Goal: Task Accomplishment & Management: Manage account settings

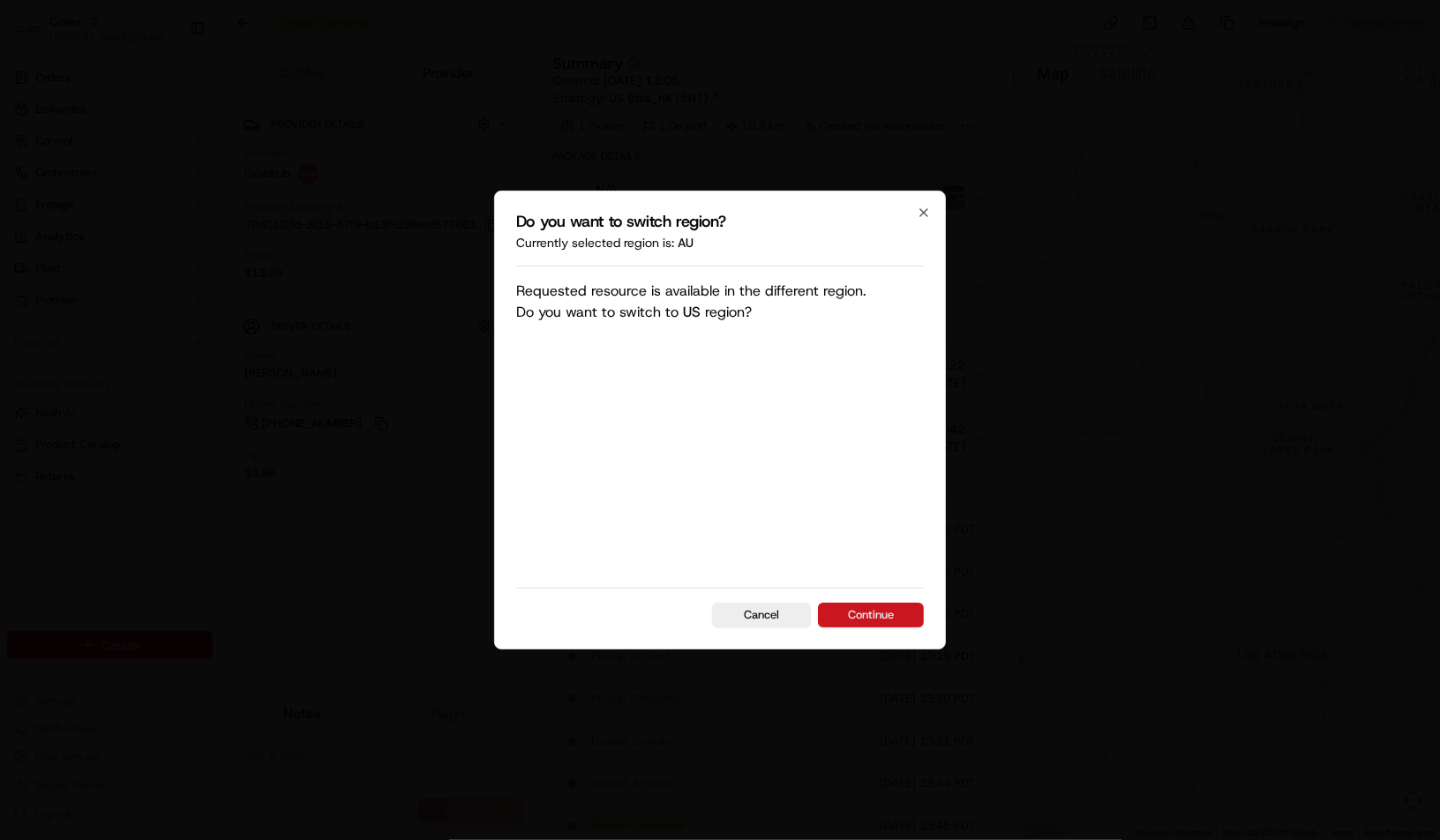
click at [885, 612] on button "Continue" at bounding box center [870, 614] width 106 height 24
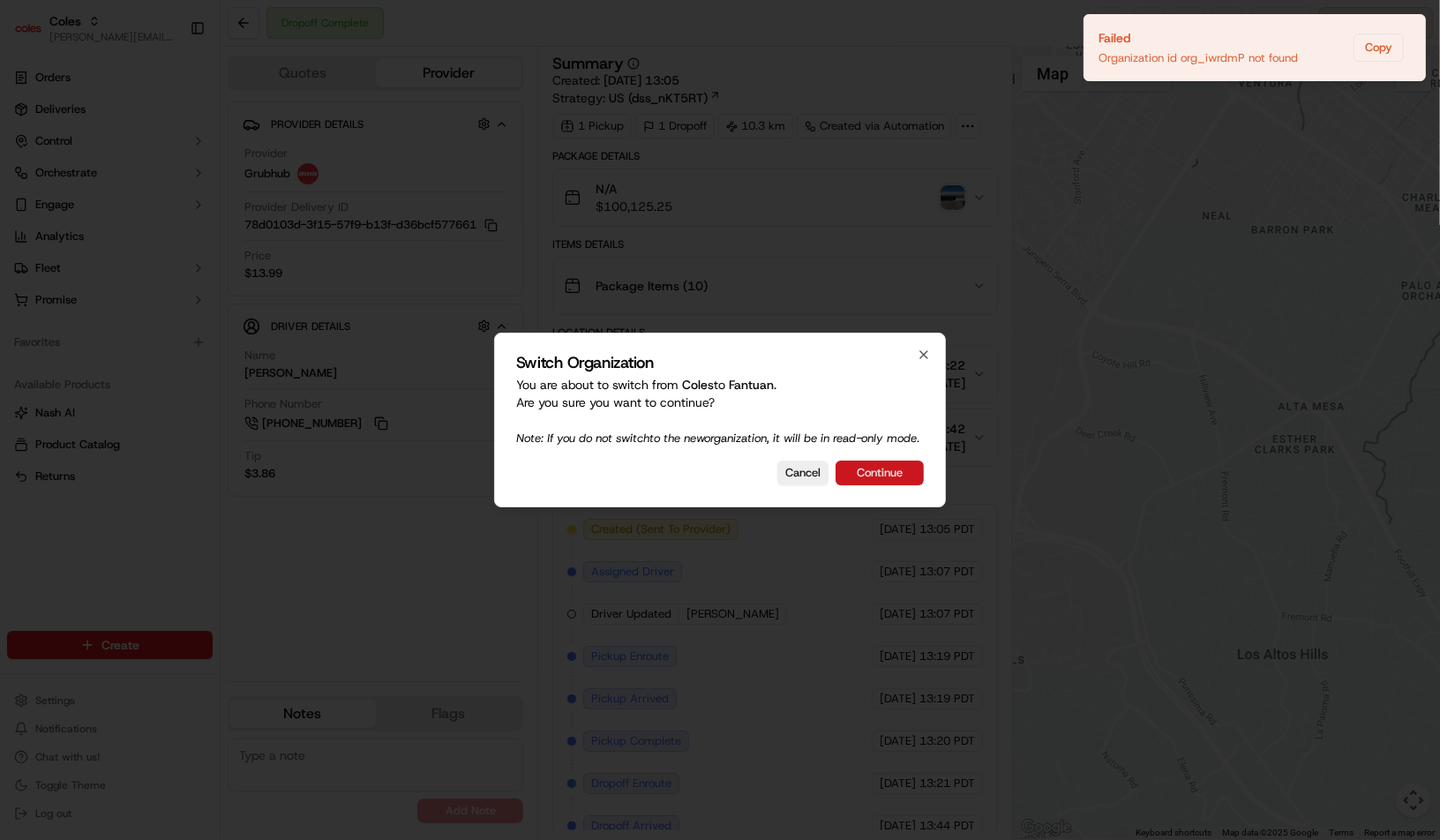
click at [902, 480] on button "Continue" at bounding box center [880, 472] width 89 height 24
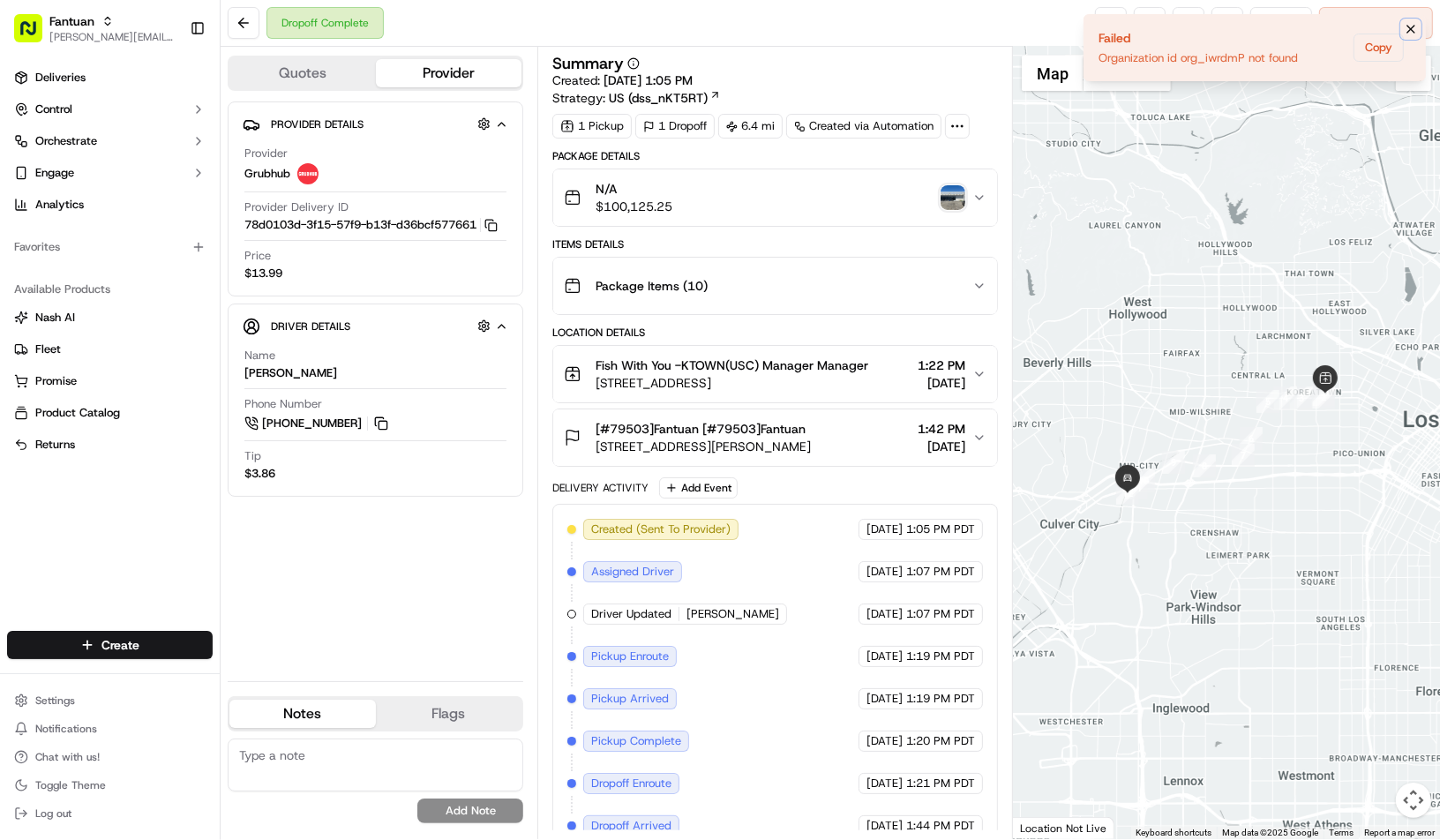
click at [1412, 22] on icon "Notifications (F8)" at bounding box center [1411, 29] width 14 height 14
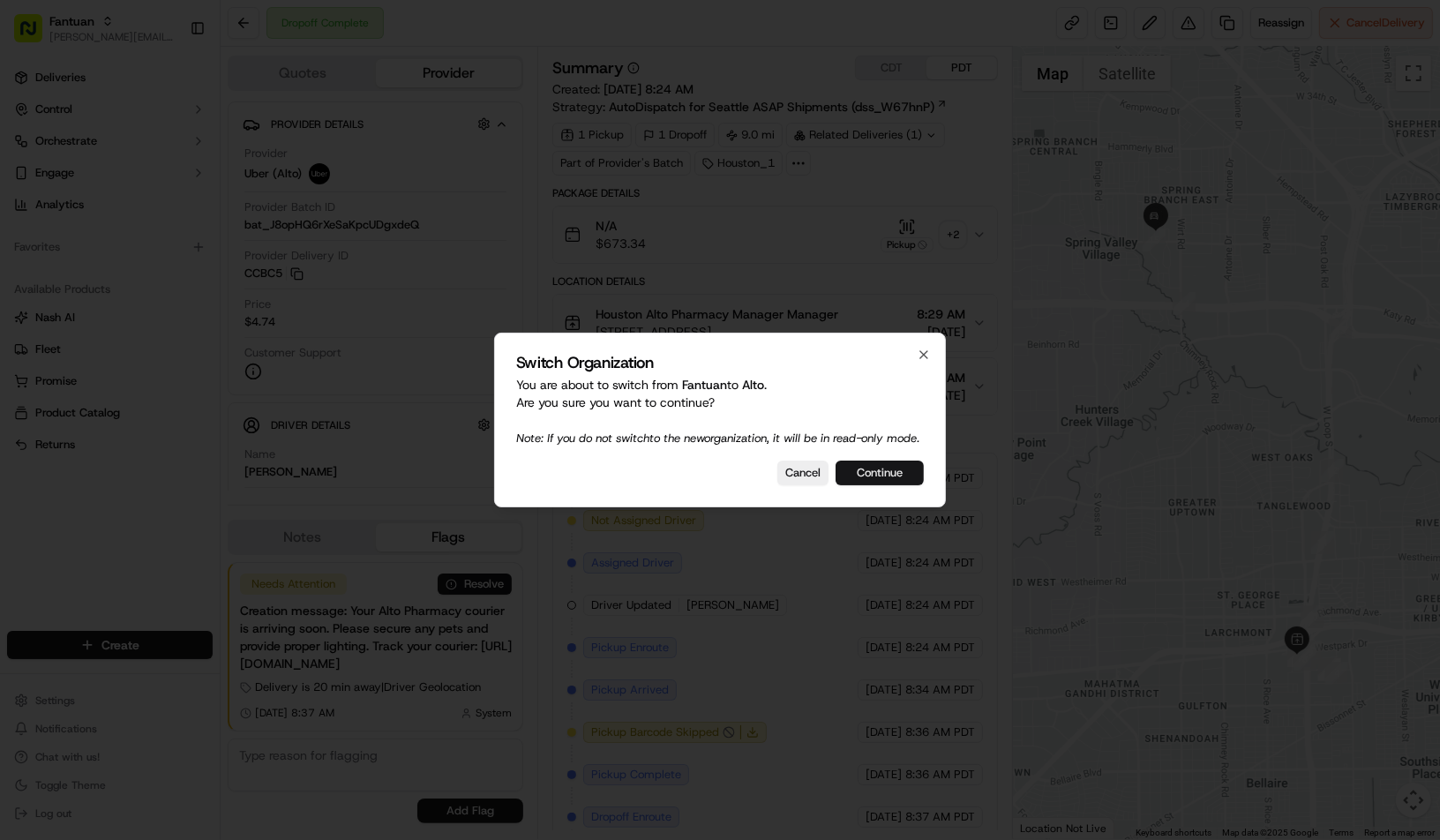
click at [885, 479] on button "Continue" at bounding box center [880, 472] width 89 height 24
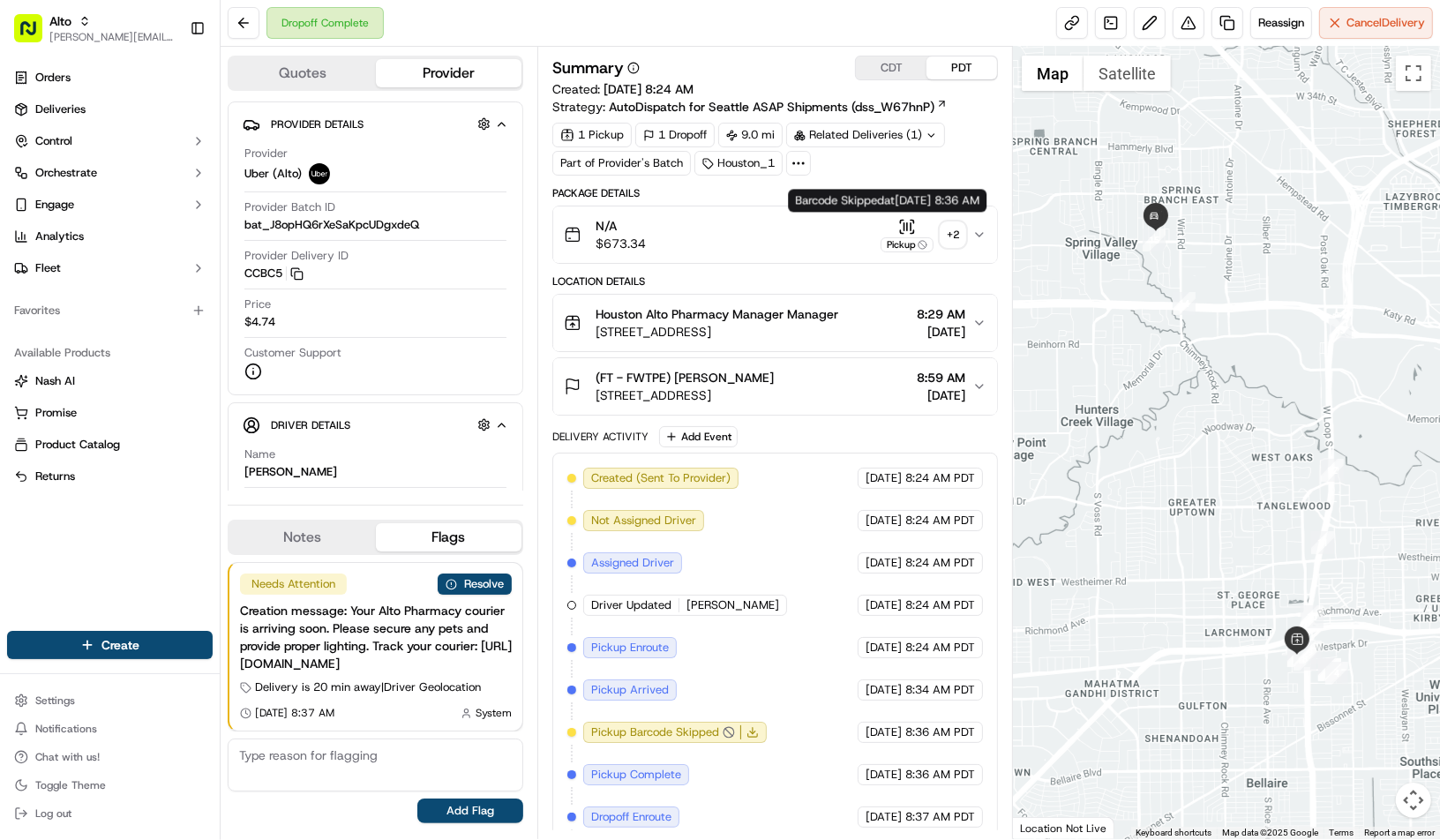
click at [907, 223] on icon "button" at bounding box center [907, 227] width 18 height 18
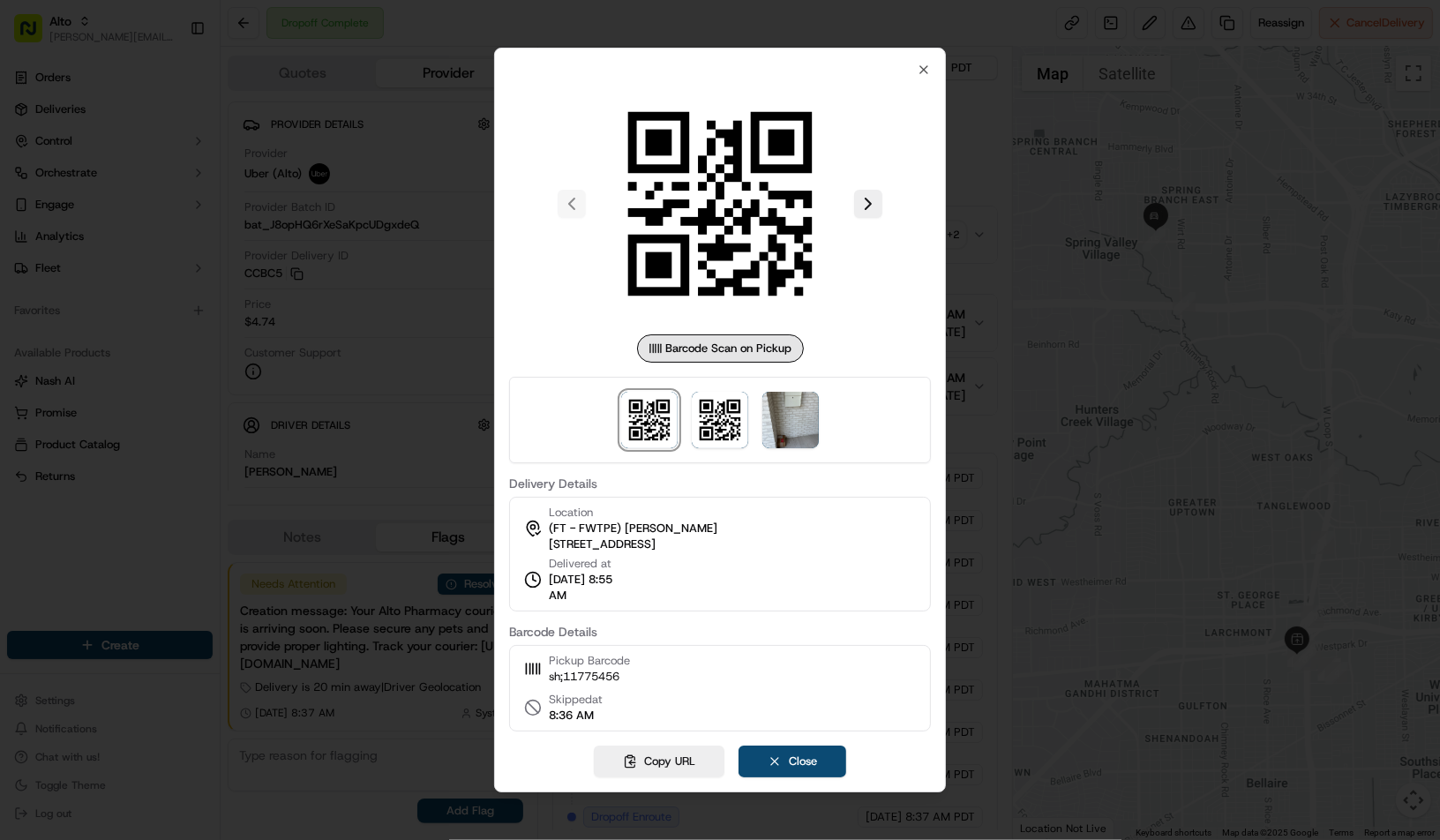
click at [714, 349] on div "Barcode Scan on Pickup" at bounding box center [720, 348] width 167 height 28
click at [714, 434] on img at bounding box center [720, 420] width 56 height 56
click at [655, 431] on img at bounding box center [649, 420] width 56 height 56
click at [705, 425] on img at bounding box center [720, 420] width 56 height 56
click at [651, 437] on img at bounding box center [649, 420] width 56 height 56
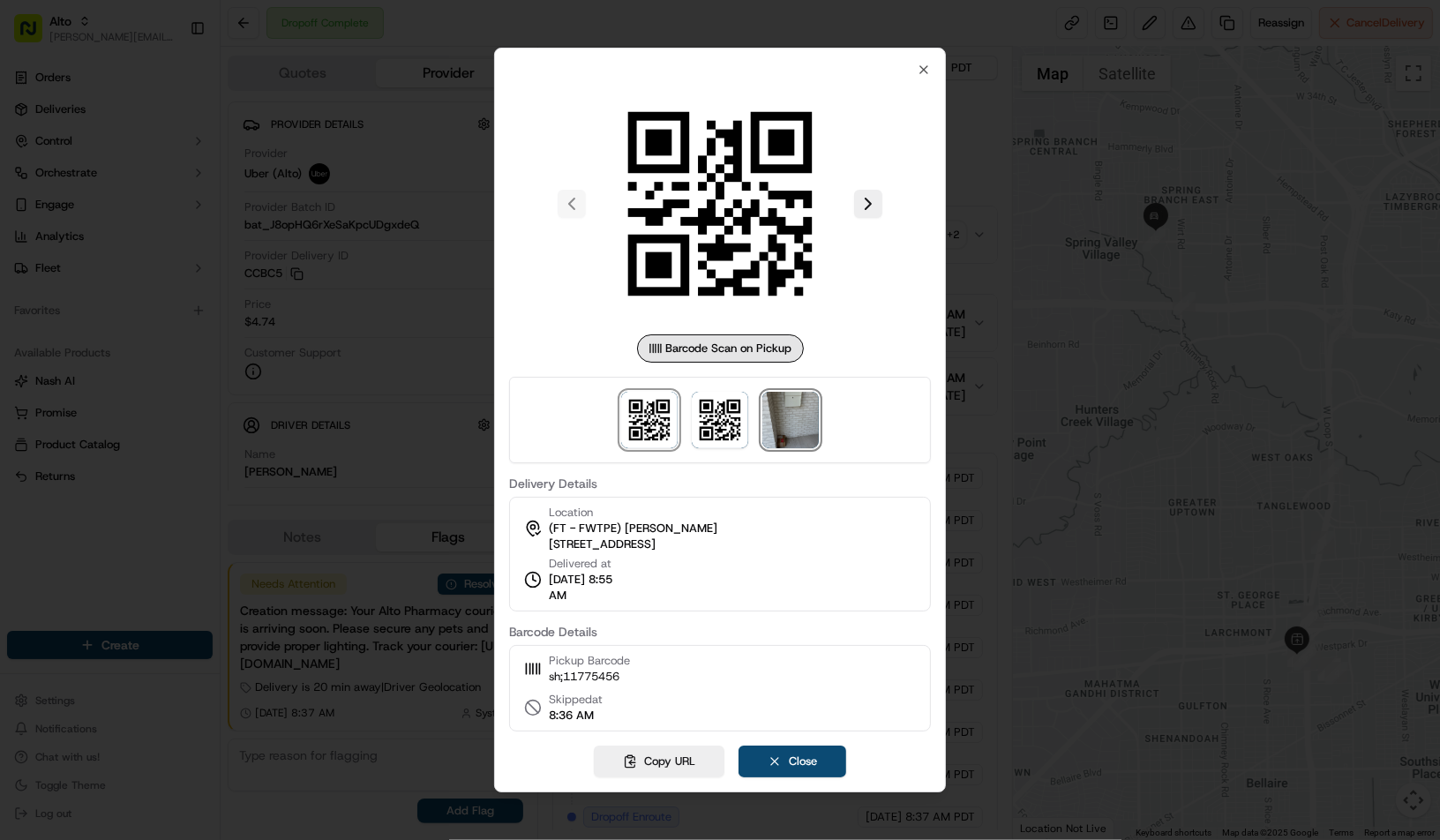
click at [792, 437] on img at bounding box center [790, 420] width 56 height 56
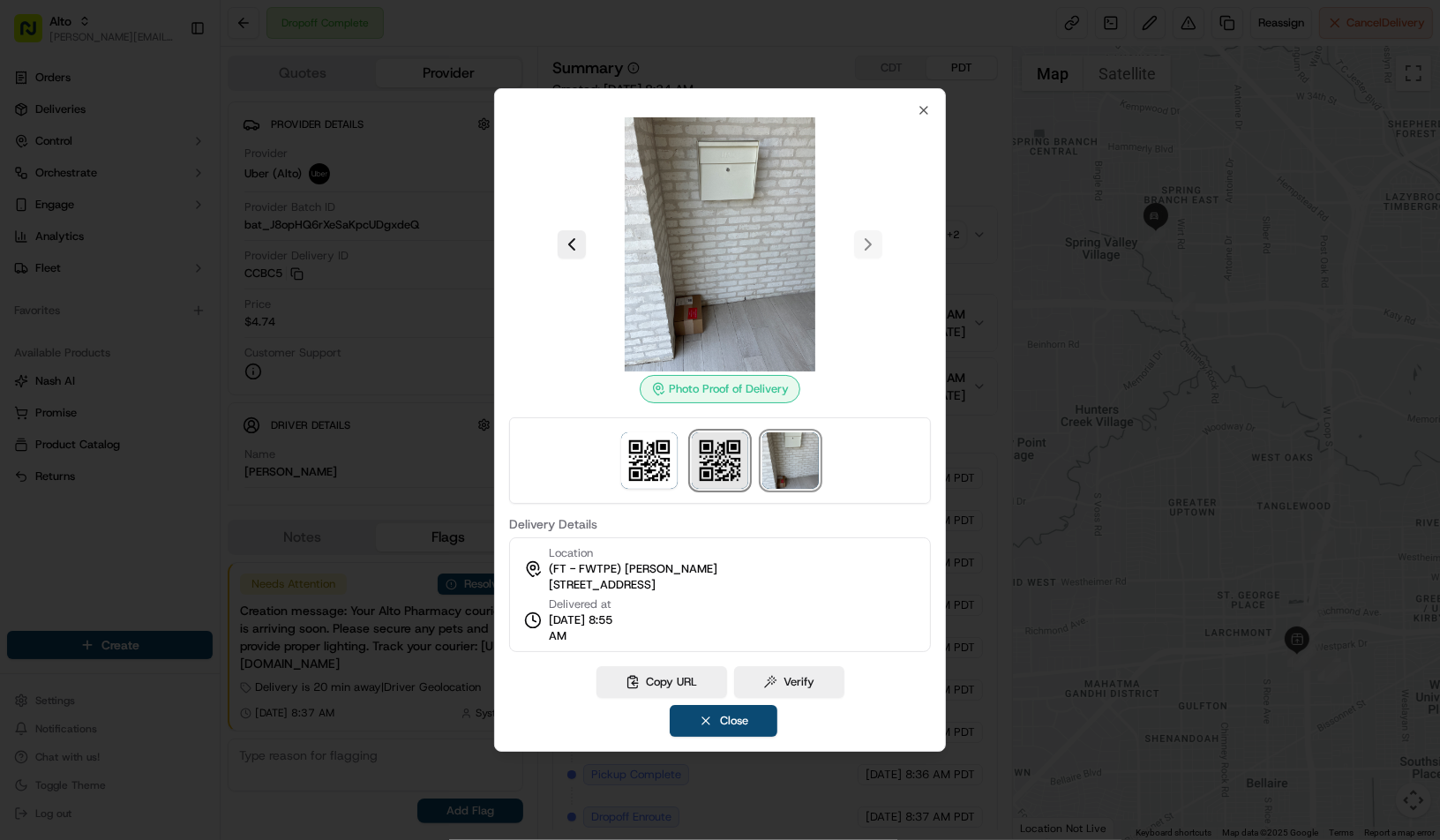
click at [725, 480] on img at bounding box center [720, 460] width 56 height 56
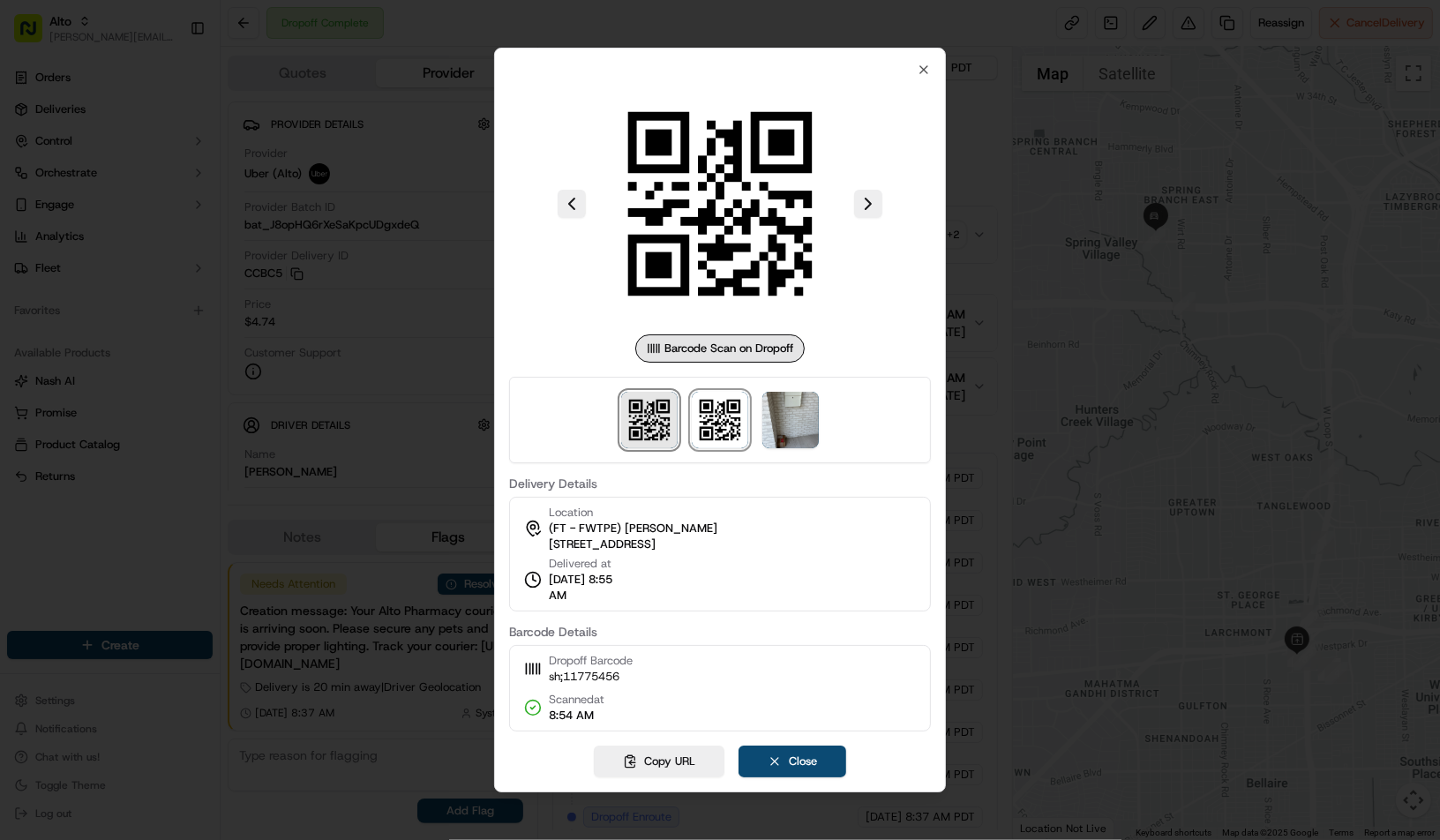
click at [642, 421] on img at bounding box center [649, 420] width 56 height 56
click at [711, 413] on img at bounding box center [720, 420] width 56 height 56
click at [780, 433] on img at bounding box center [790, 420] width 56 height 56
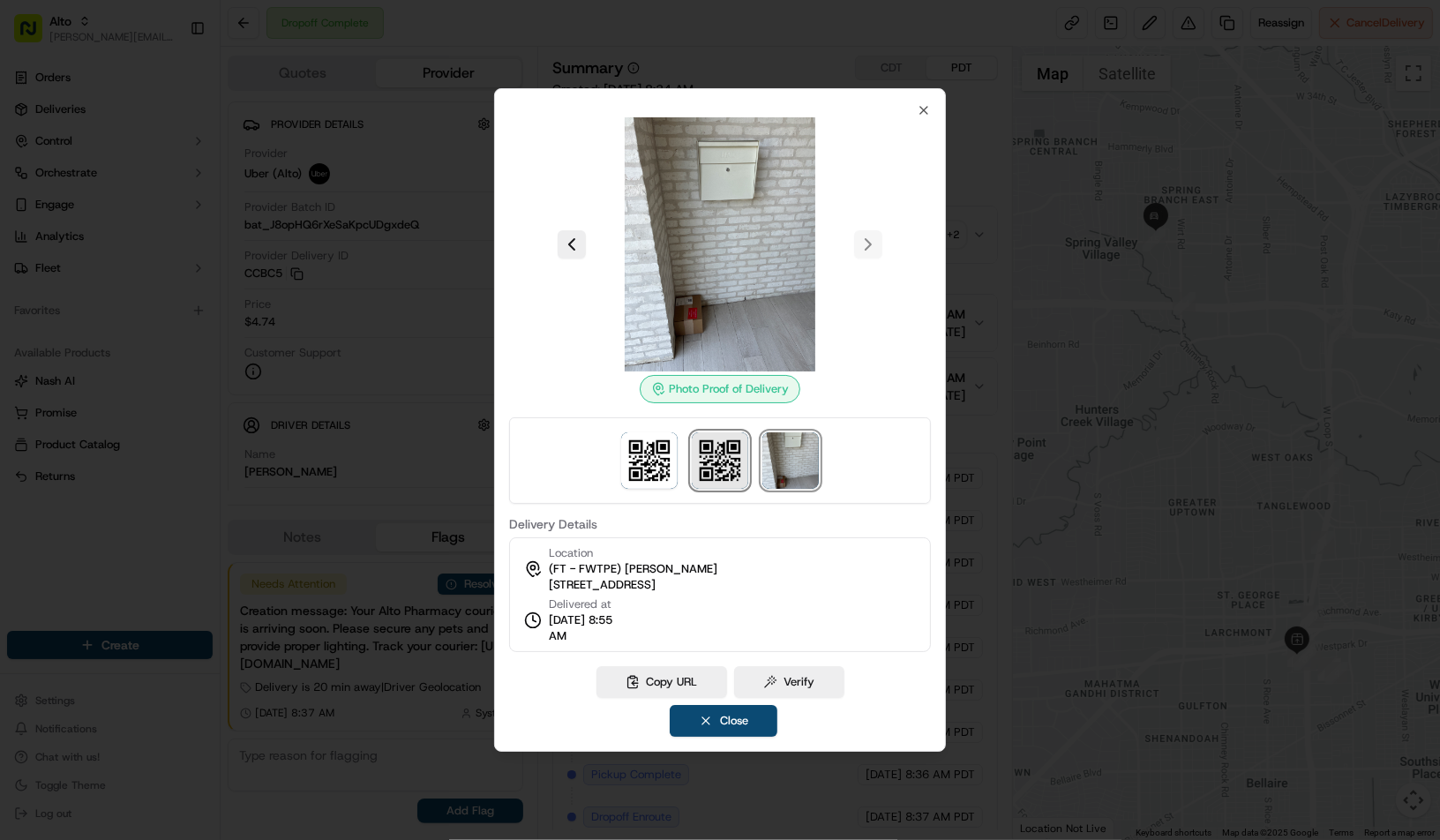
click at [728, 441] on img at bounding box center [720, 460] width 56 height 56
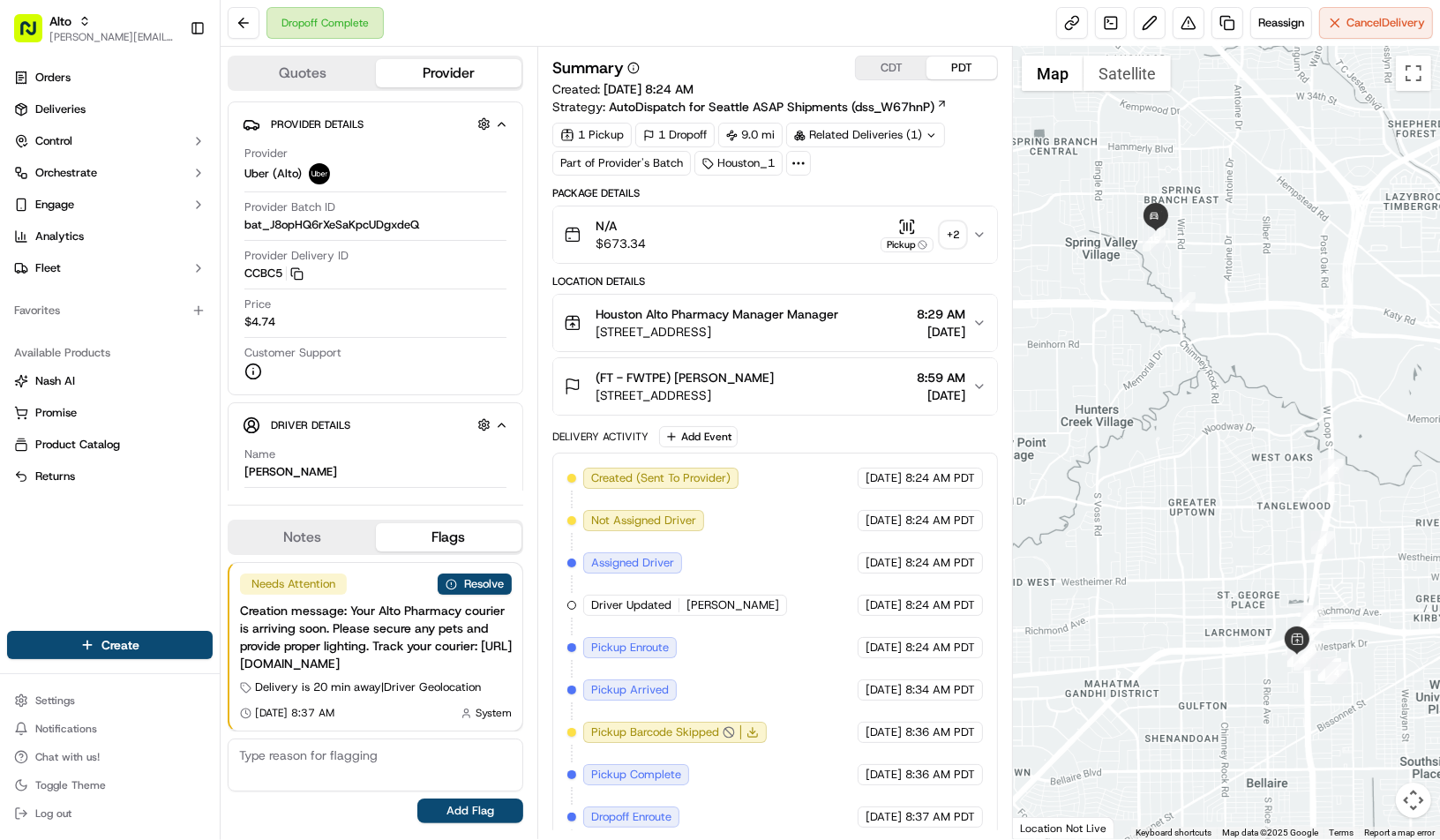
click at [795, 236] on div "N/A $673.34 Pickup + 2" at bounding box center [768, 234] width 408 height 35
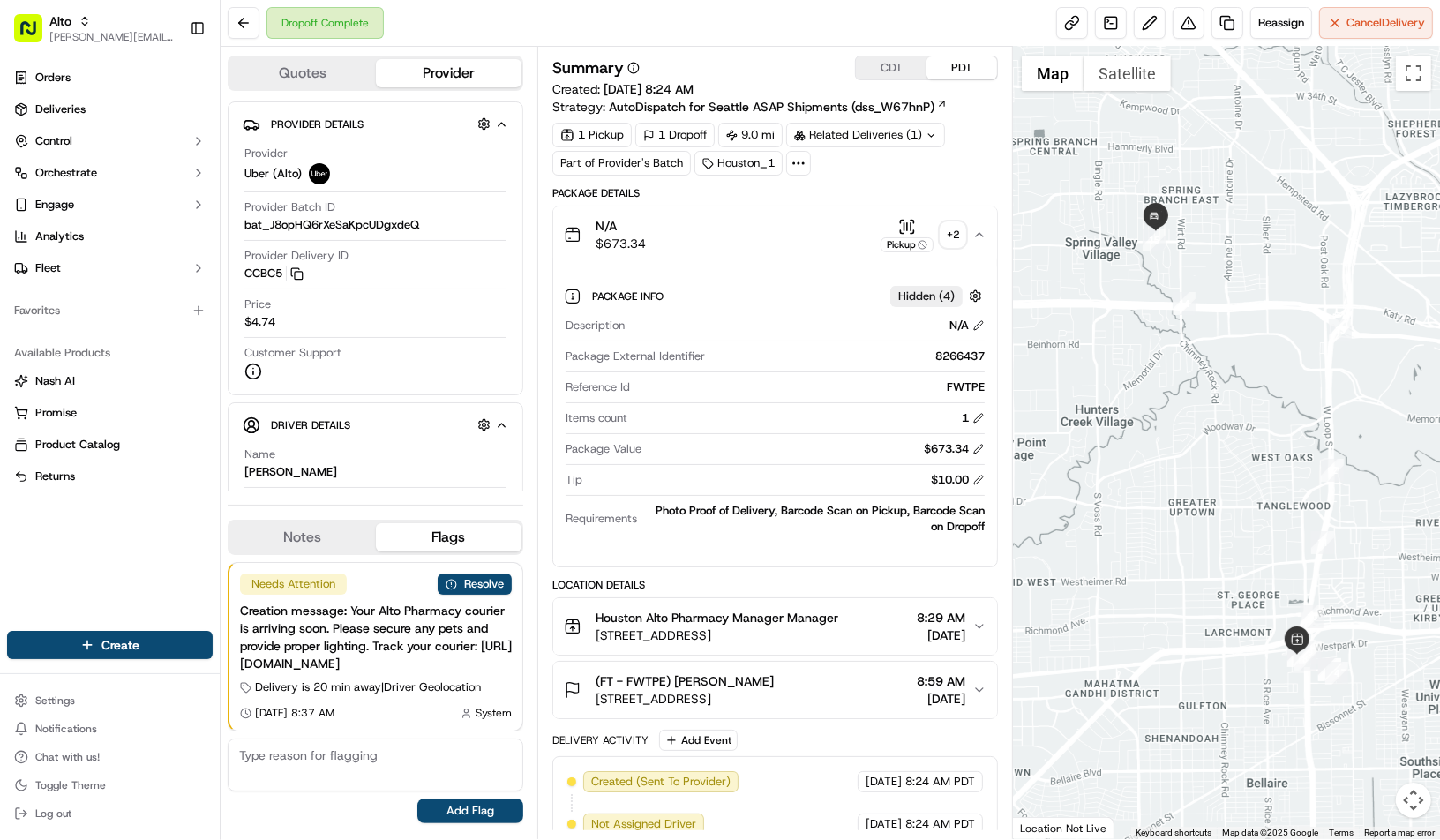
click at [837, 239] on div "N/A $673.34 Pickup + 2" at bounding box center [768, 234] width 408 height 35
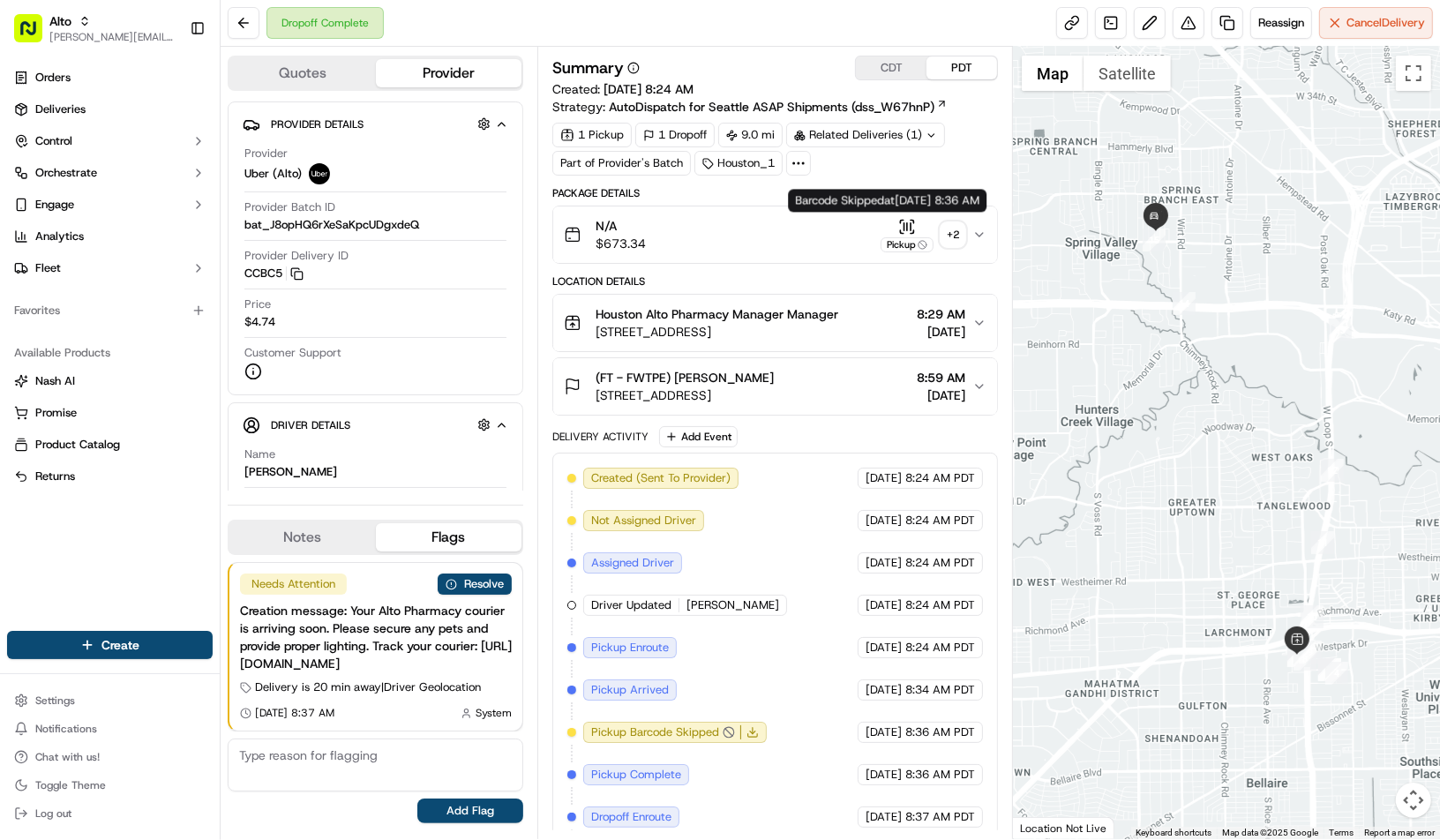
click at [907, 222] on icon "button" at bounding box center [907, 226] width 0 height 7
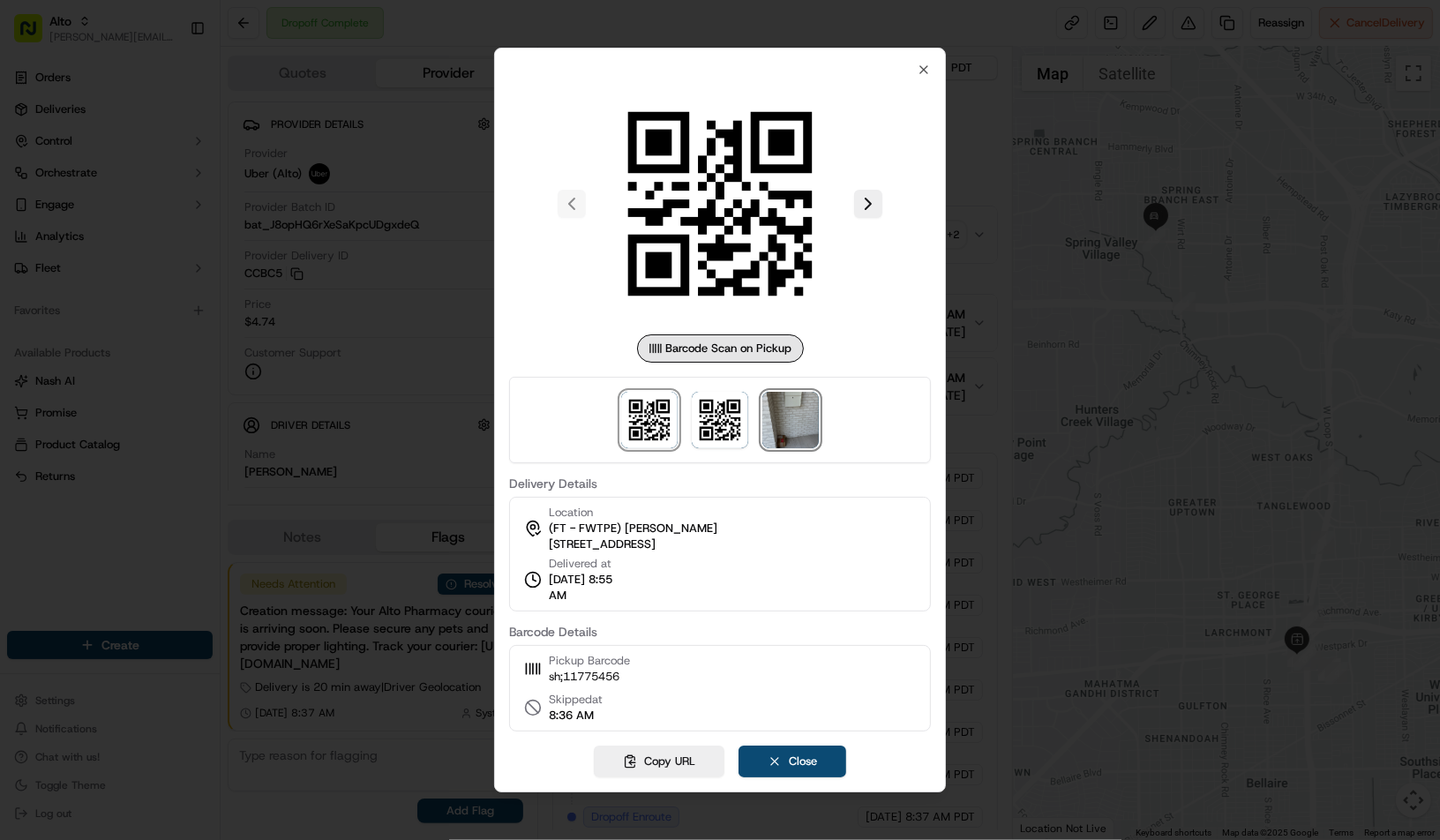
click at [791, 406] on img at bounding box center [790, 420] width 56 height 56
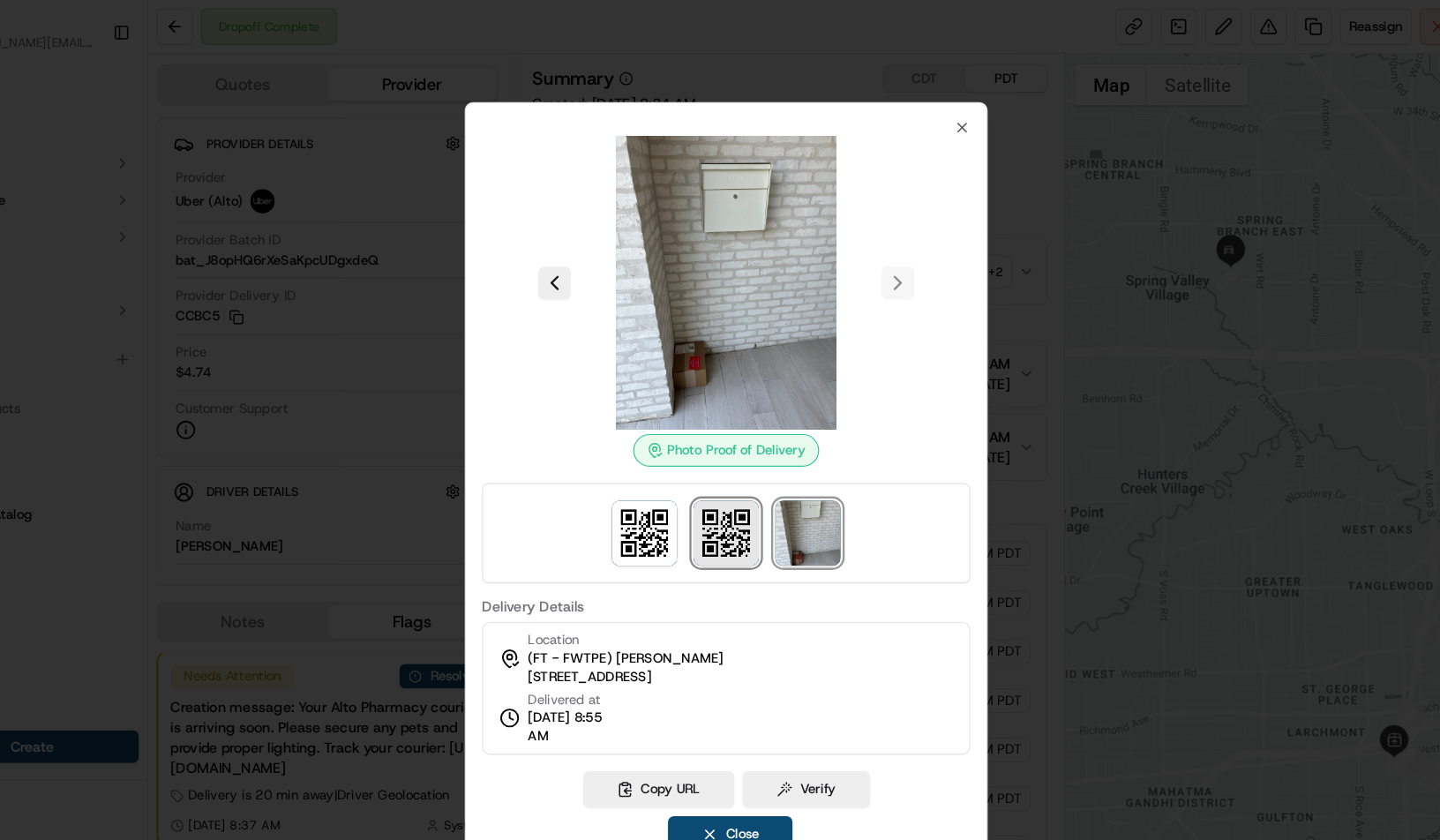
click at [723, 466] on img at bounding box center [720, 460] width 56 height 56
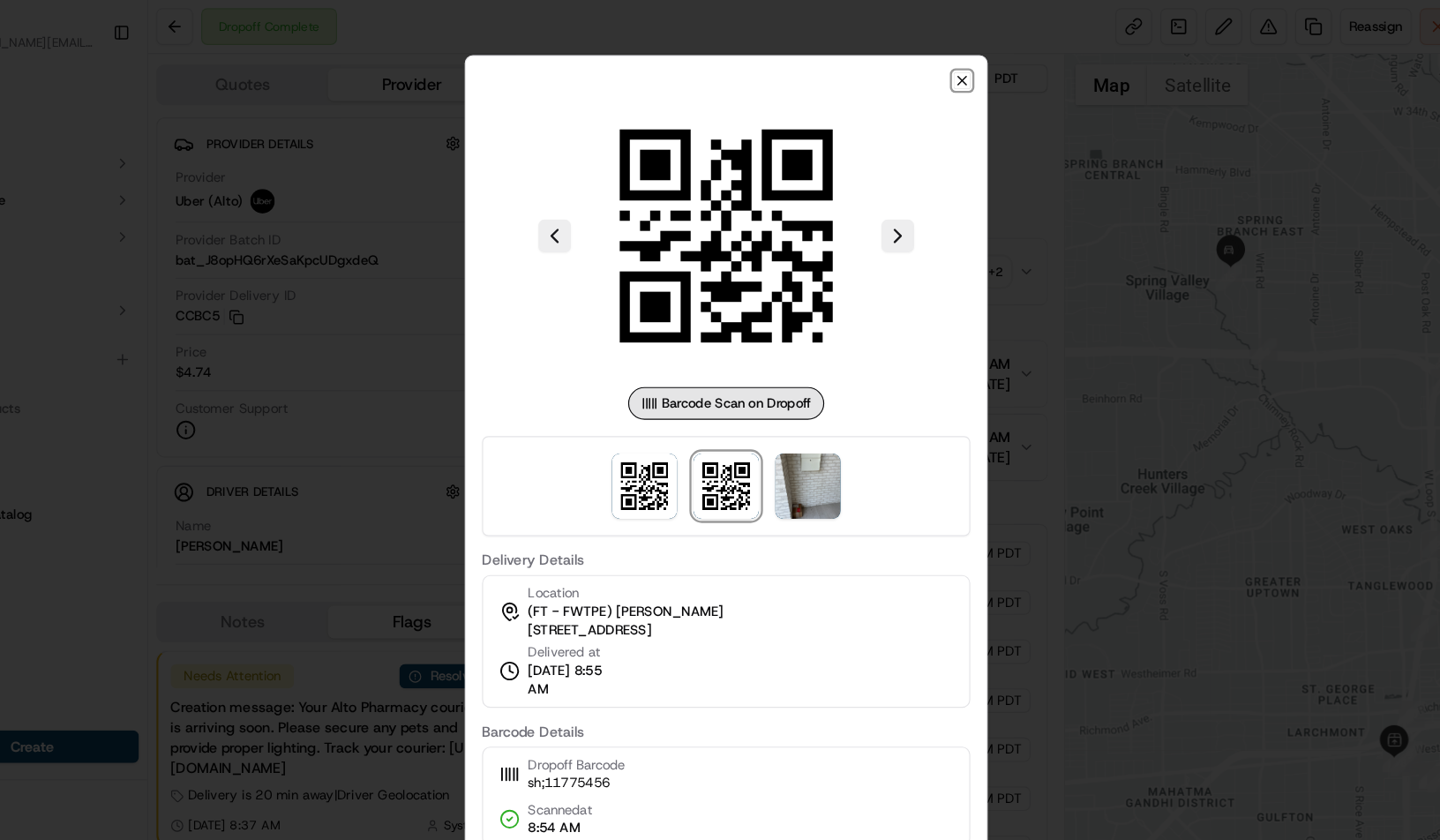
click at [922, 66] on icon "button" at bounding box center [924, 70] width 14 height 14
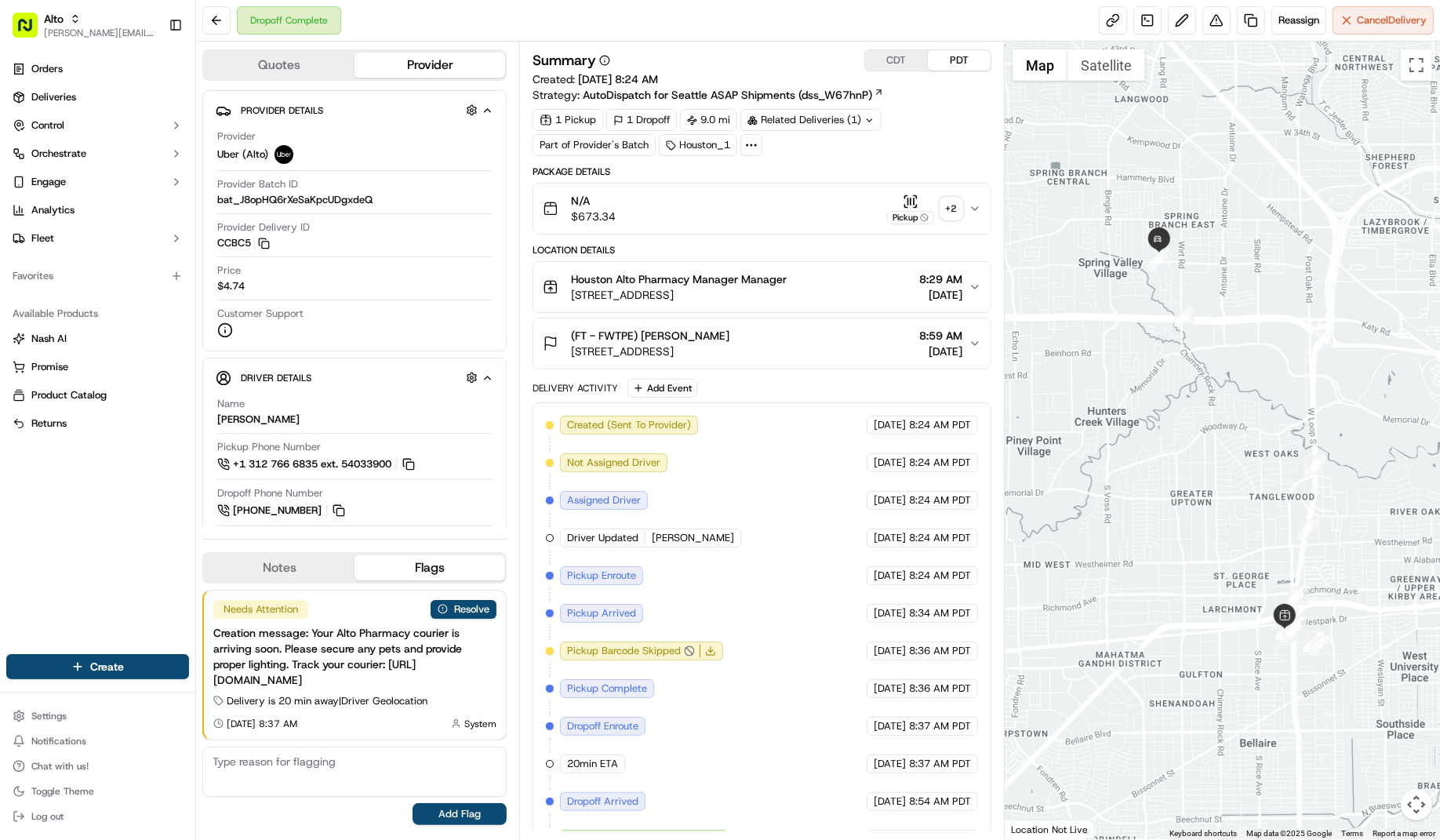
click at [663, 330] on span "(FT - FWTPE) Jessica Armstrong" at bounding box center [650, 336] width 158 height 16
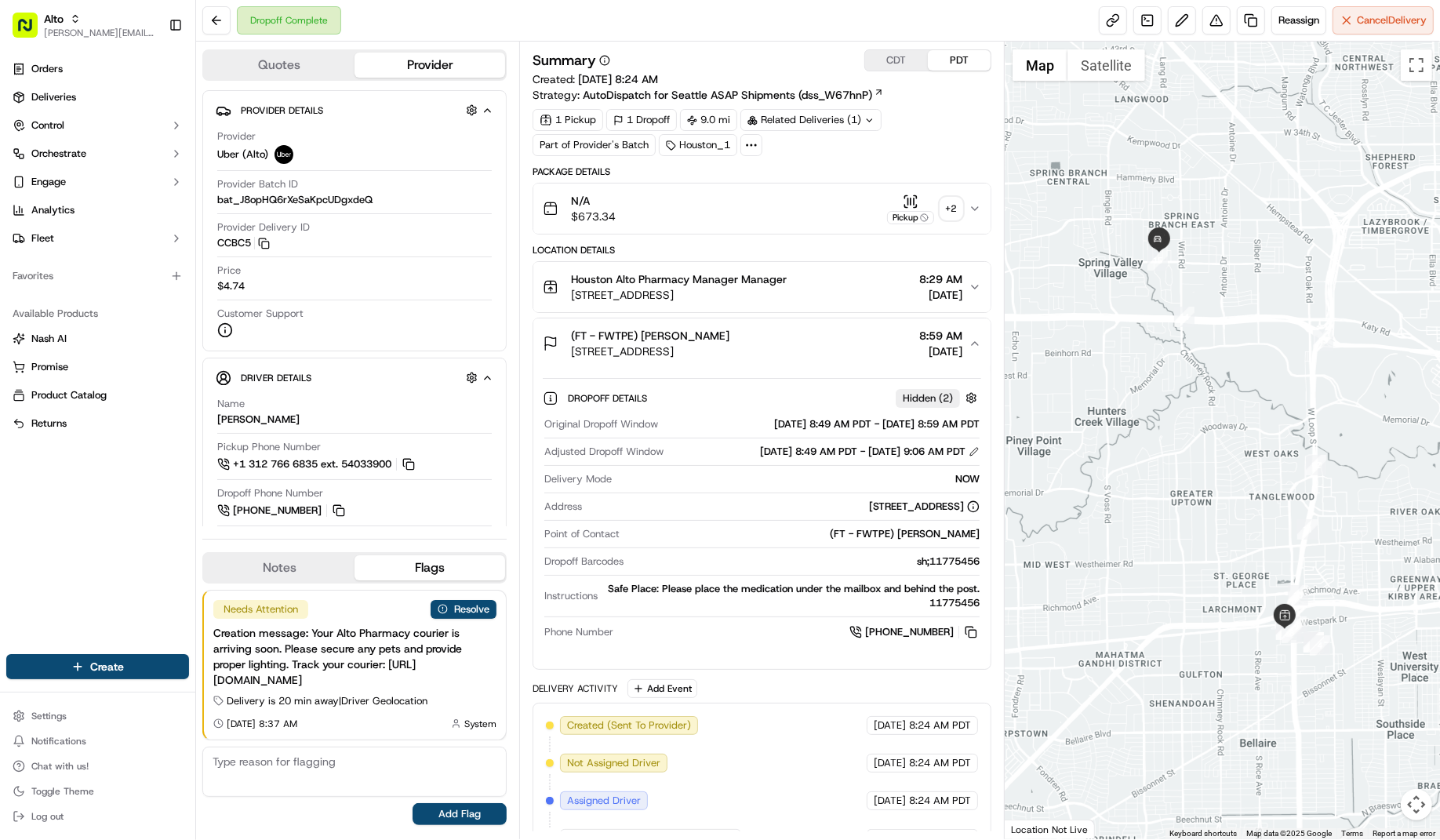
click at [691, 276] on span "Houston Alto Pharmacy Manager Manager" at bounding box center [679, 279] width 216 height 16
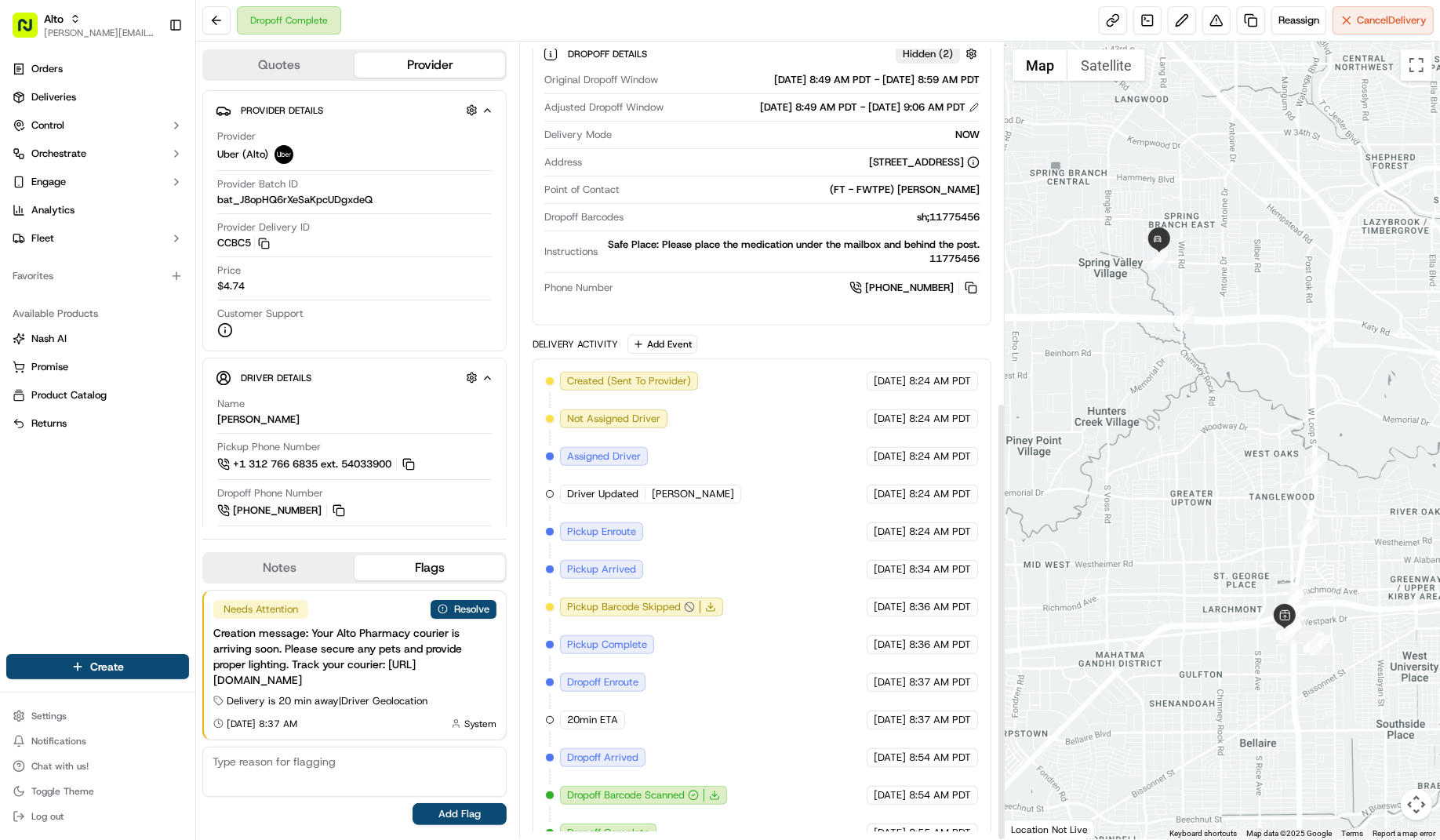
scroll to position [653, 0]
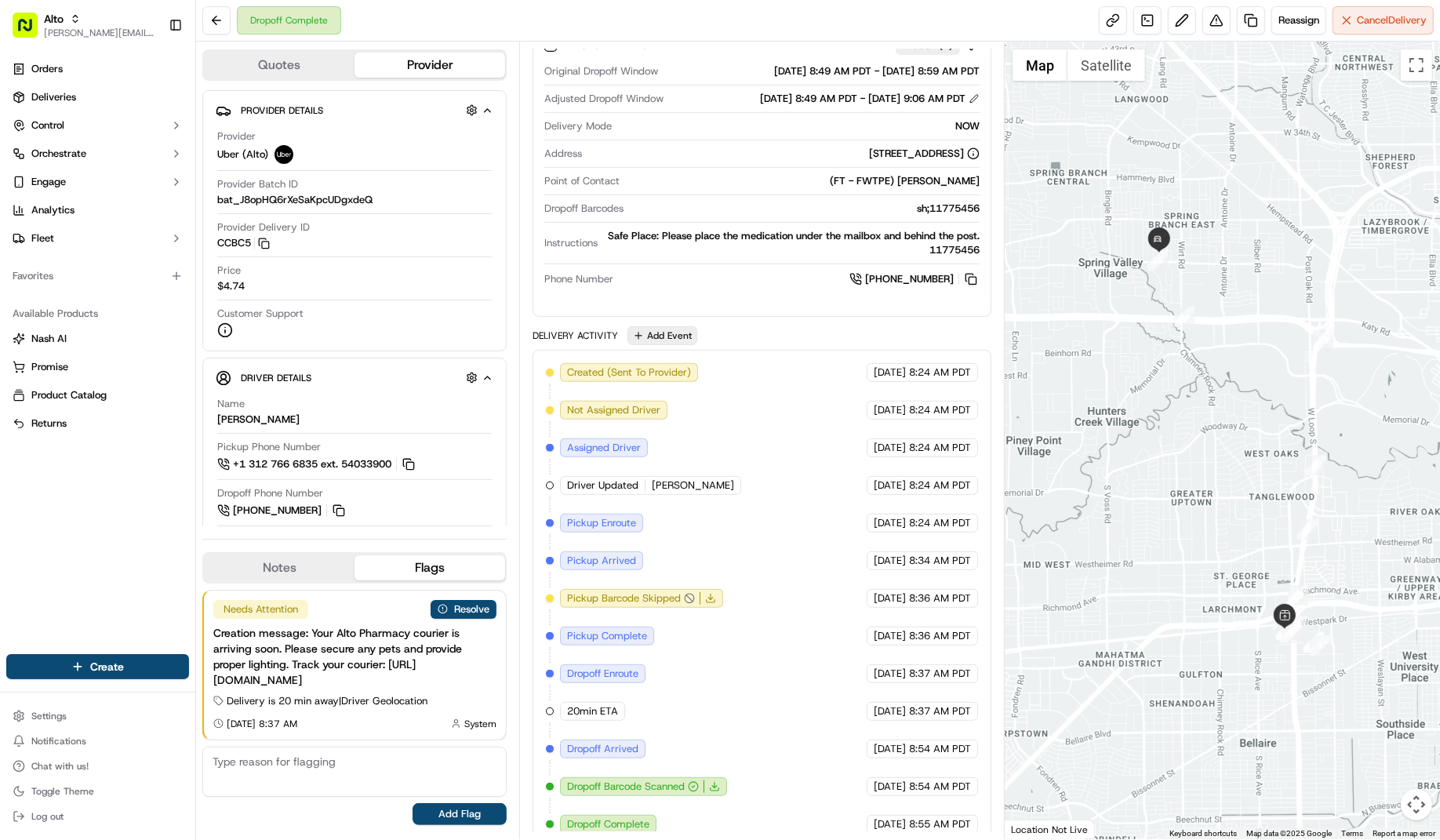
click at [648, 332] on button "Add Event" at bounding box center [662, 335] width 70 height 18
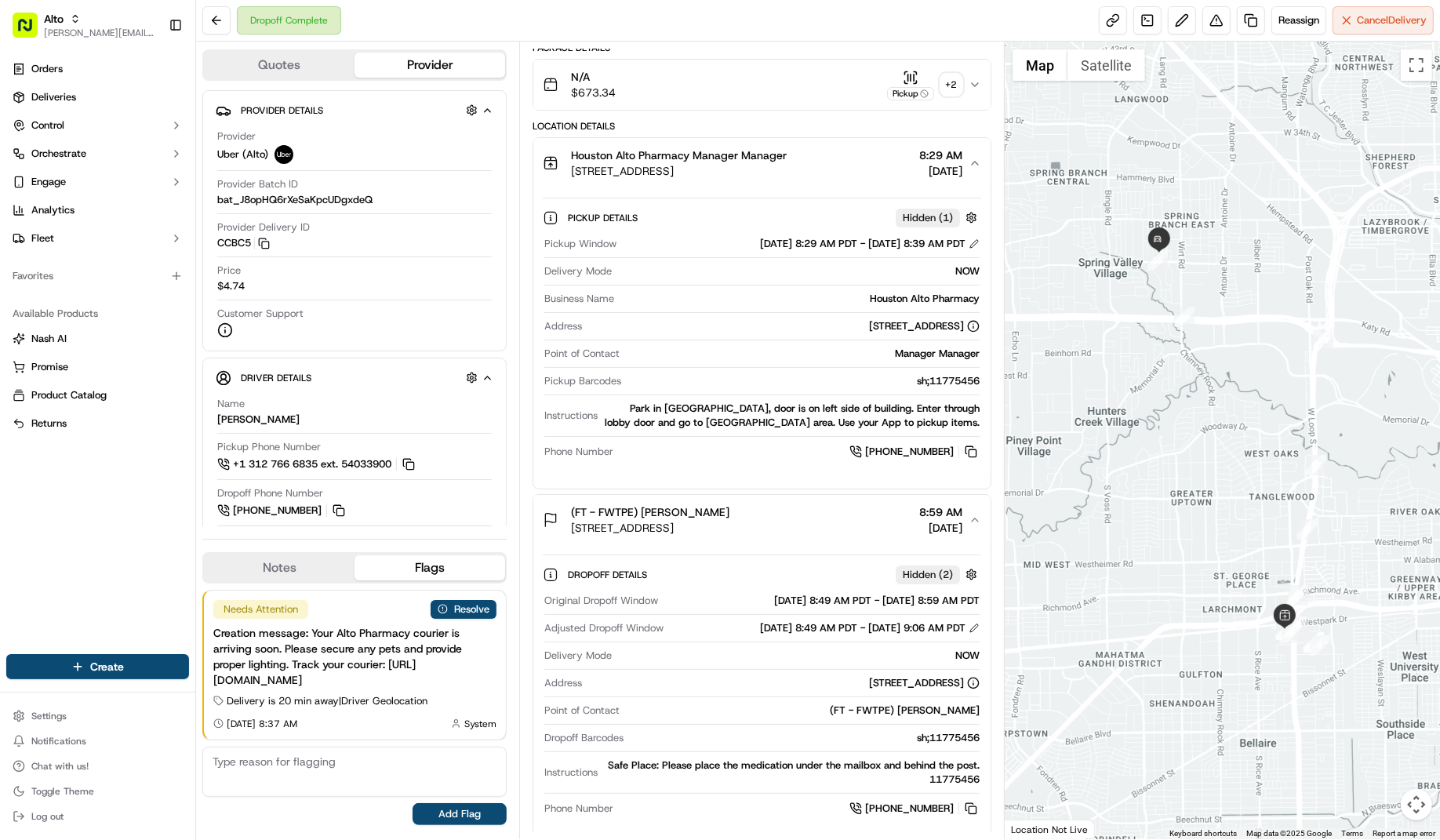
scroll to position [0, 0]
